Goal: Find specific page/section: Find specific page/section

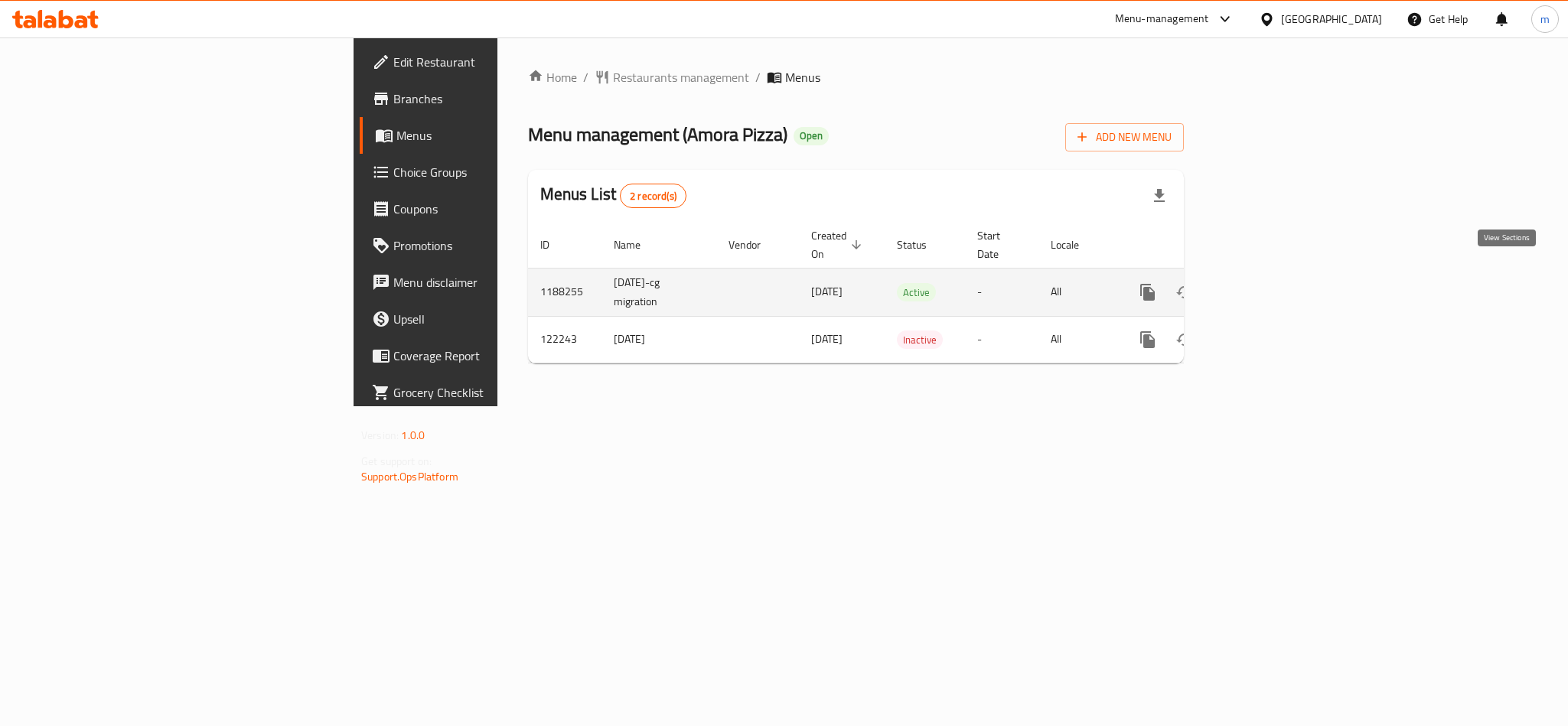
click at [1267, 283] on icon "enhanced table" at bounding box center [1258, 292] width 18 height 18
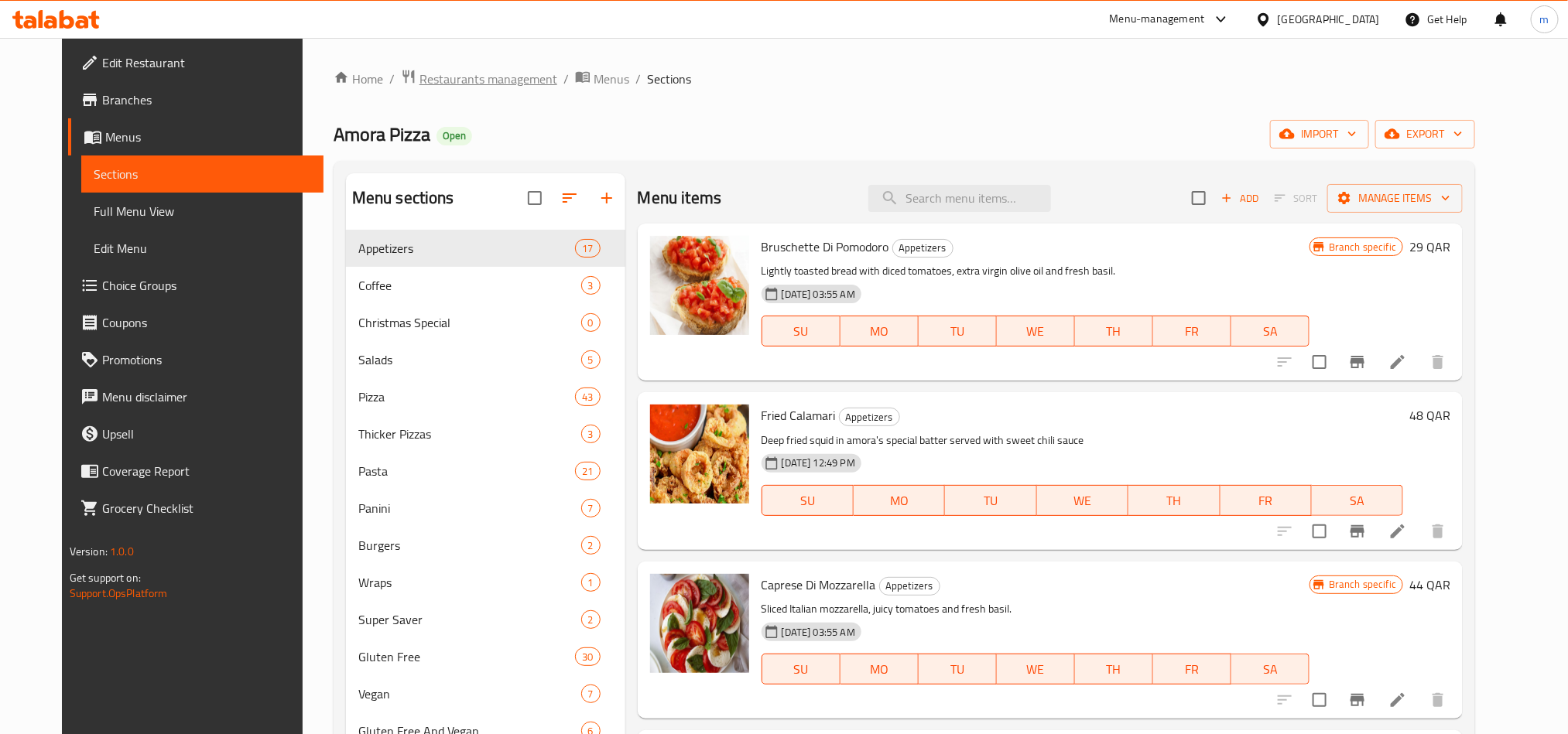
click at [472, 74] on span "Restaurants management" at bounding box center [488, 78] width 138 height 18
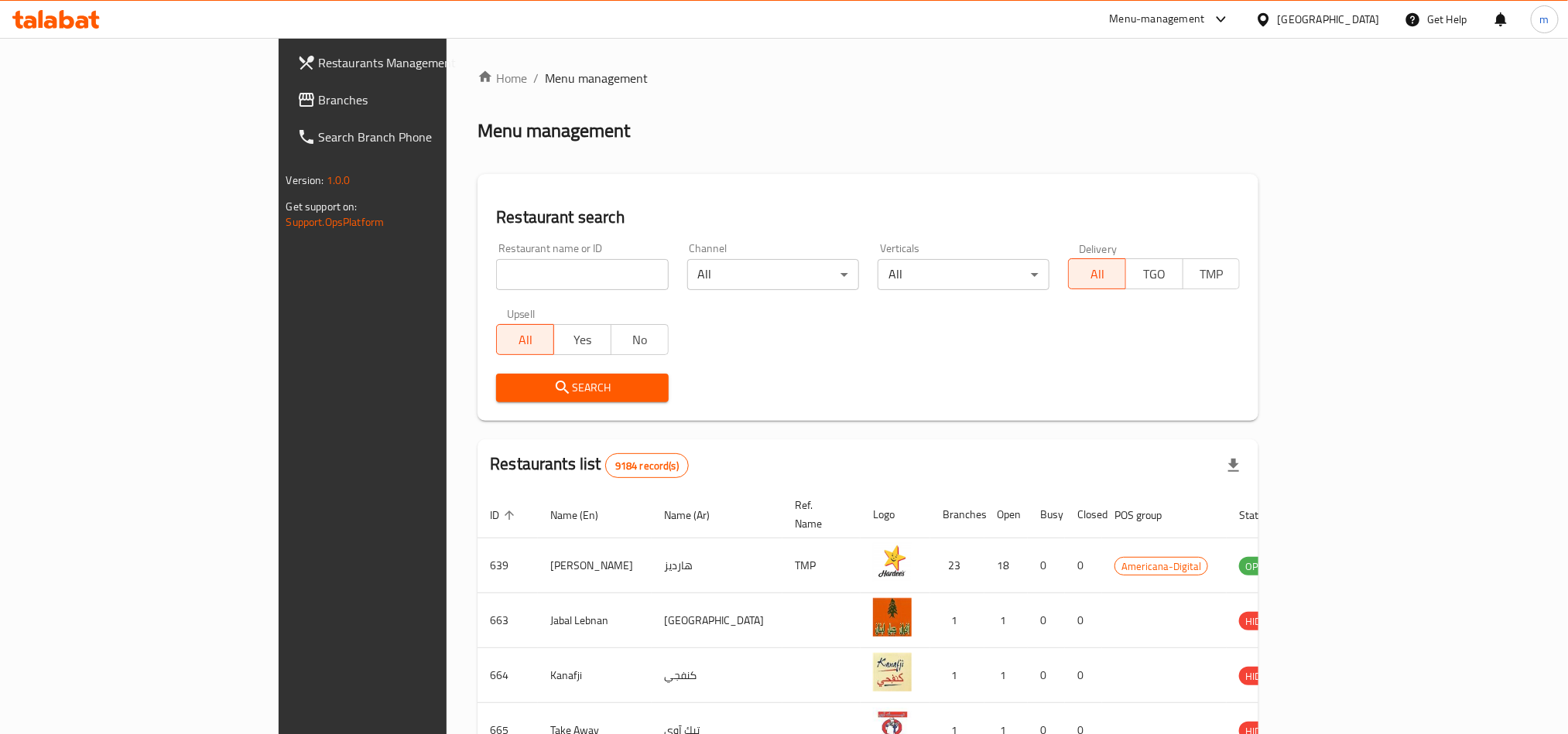
click at [496, 280] on input "search" at bounding box center [582, 274] width 172 height 31
paste input "607624"
type input "607624"
click at [508, 386] on span "Search" at bounding box center [582, 387] width 147 height 19
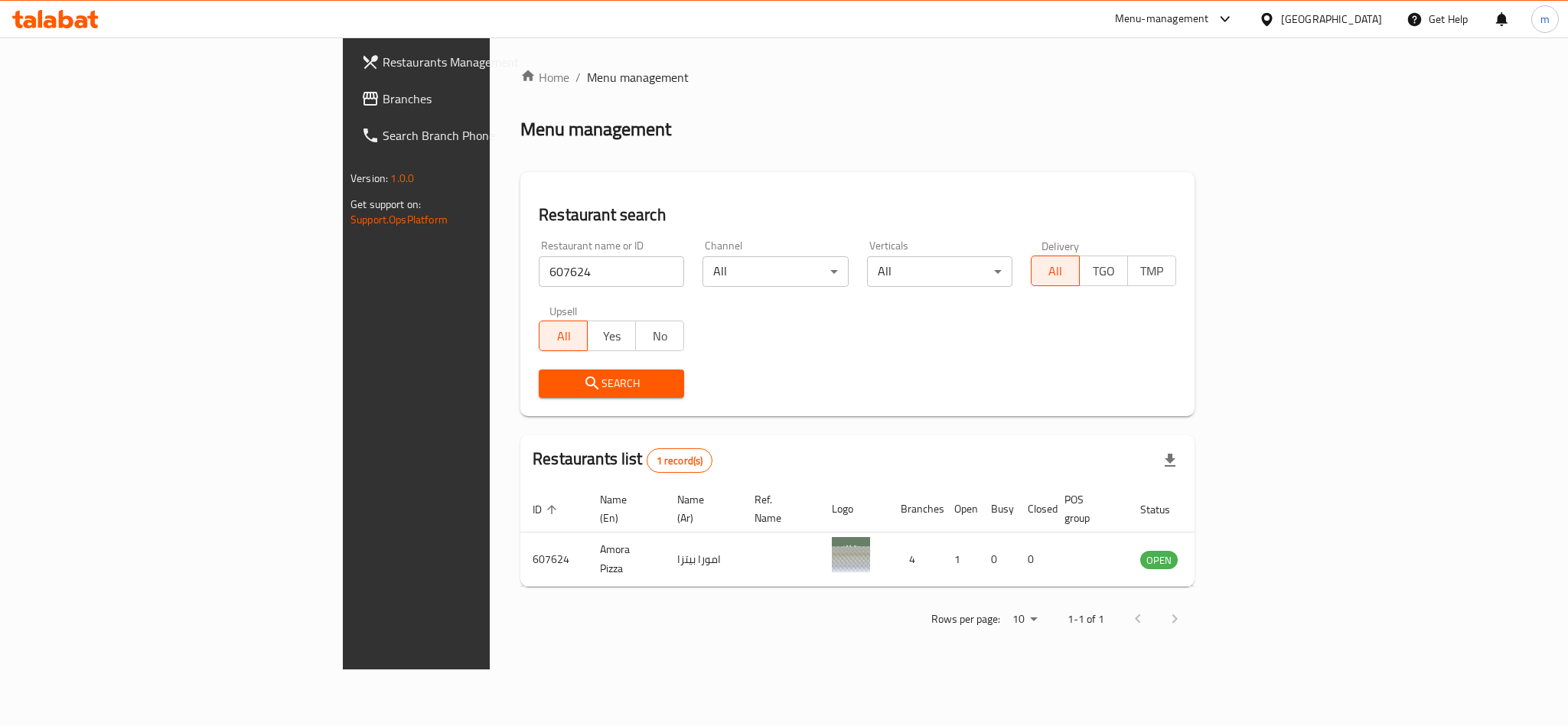
click at [551, 382] on span "Search" at bounding box center [611, 383] width 121 height 19
click at [78, 16] on icon at bounding box center [55, 19] width 87 height 18
